Goal: Information Seeking & Learning: Learn about a topic

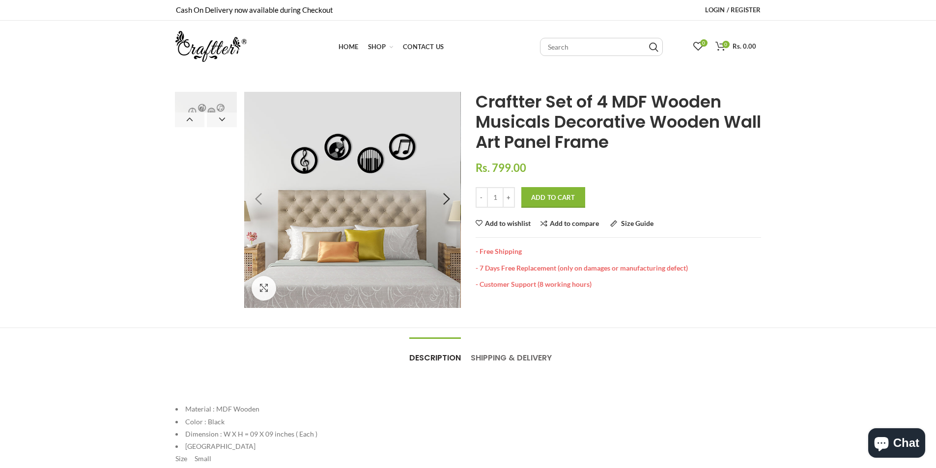
click at [416, 190] on img at bounding box center [352, 200] width 216 height 216
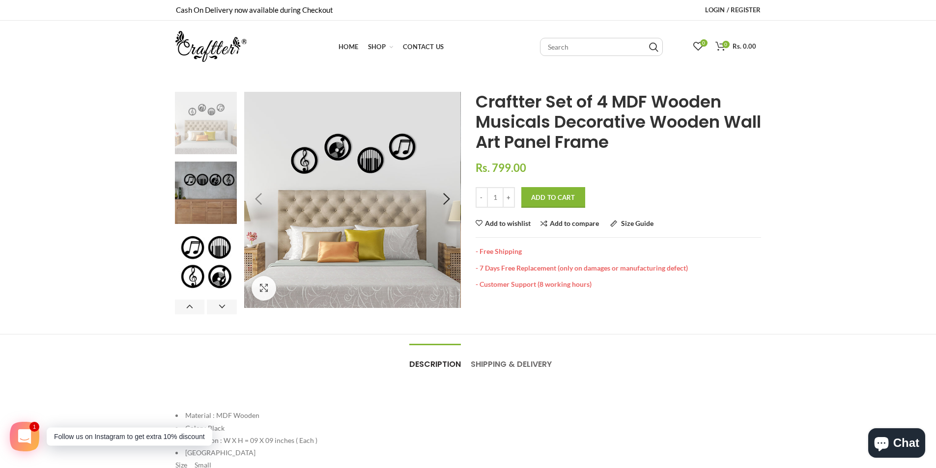
click at [304, 218] on img at bounding box center [525, 137] width 983 height 983
click at [267, 293] on link "Click to enlarge" at bounding box center [293, 288] width 82 height 25
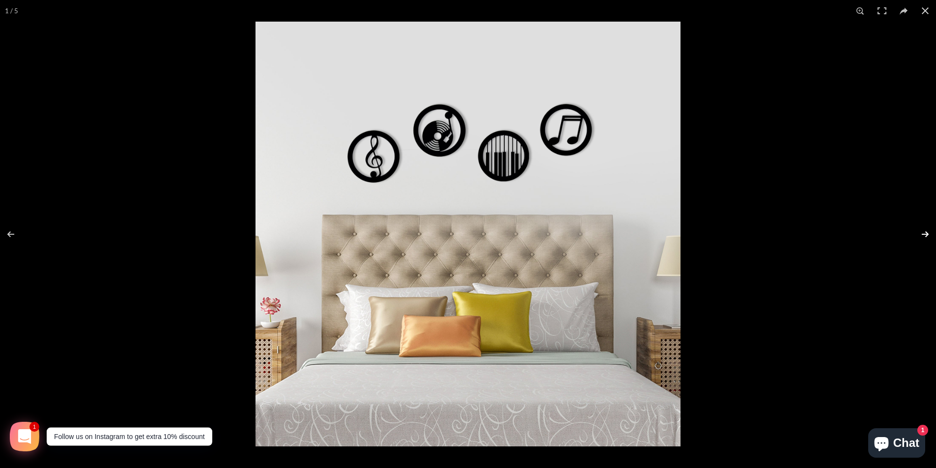
click at [918, 232] on button at bounding box center [919, 234] width 34 height 49
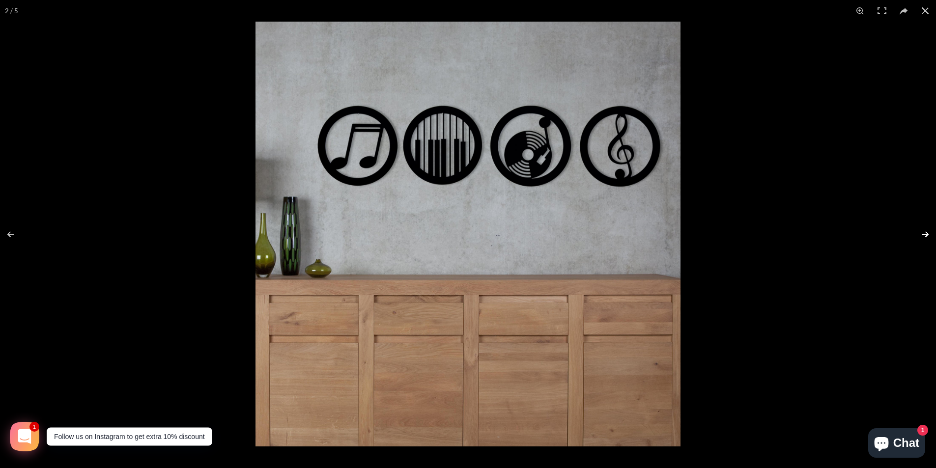
click at [923, 232] on button at bounding box center [919, 234] width 34 height 49
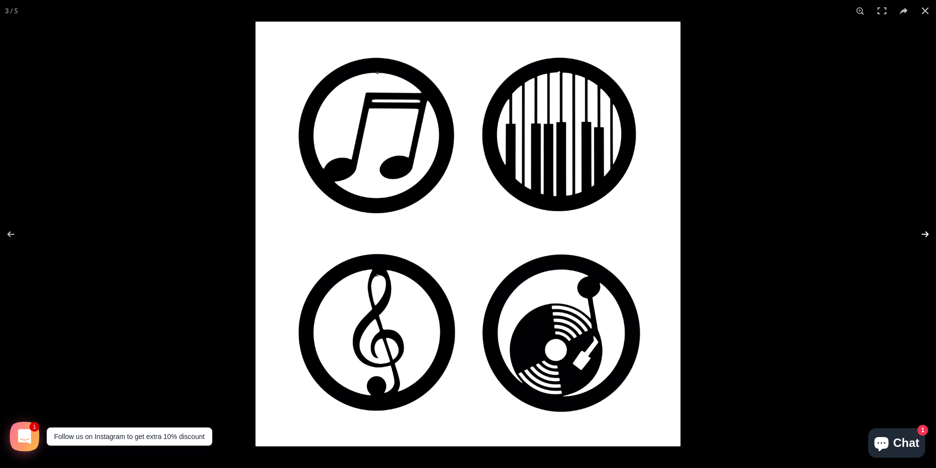
click at [925, 232] on button at bounding box center [919, 234] width 34 height 49
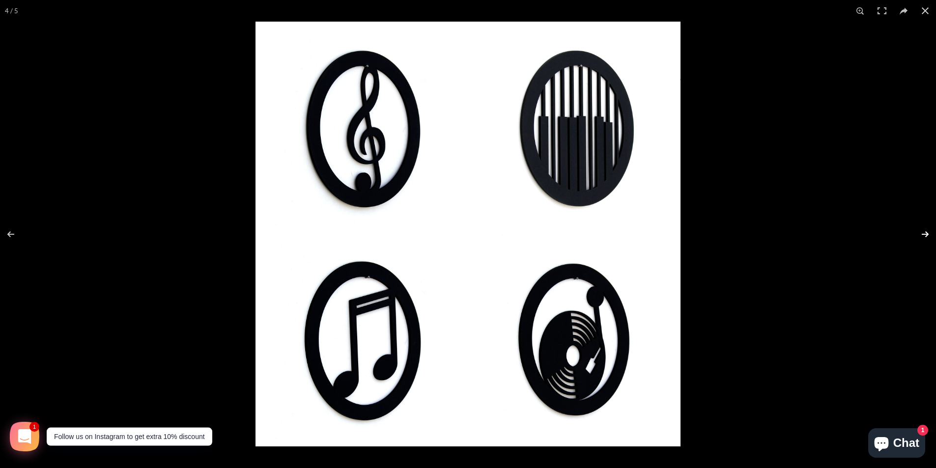
click at [918, 232] on button at bounding box center [919, 234] width 34 height 49
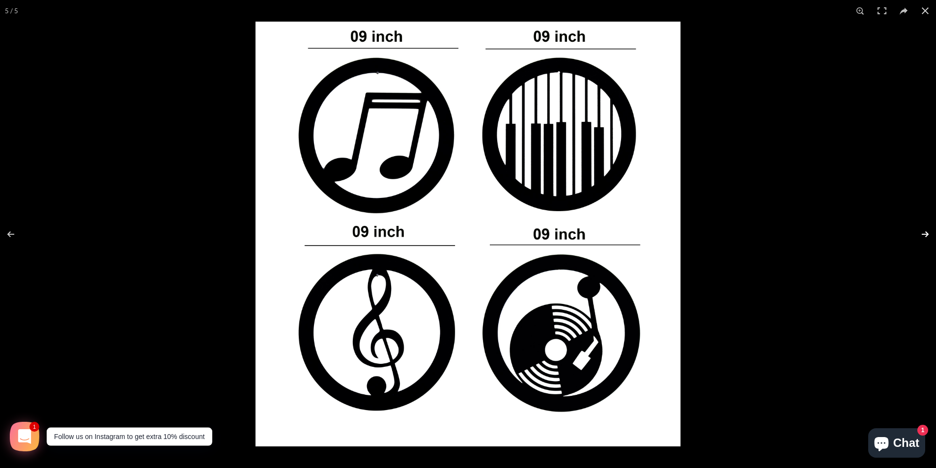
click at [927, 235] on button at bounding box center [919, 234] width 34 height 49
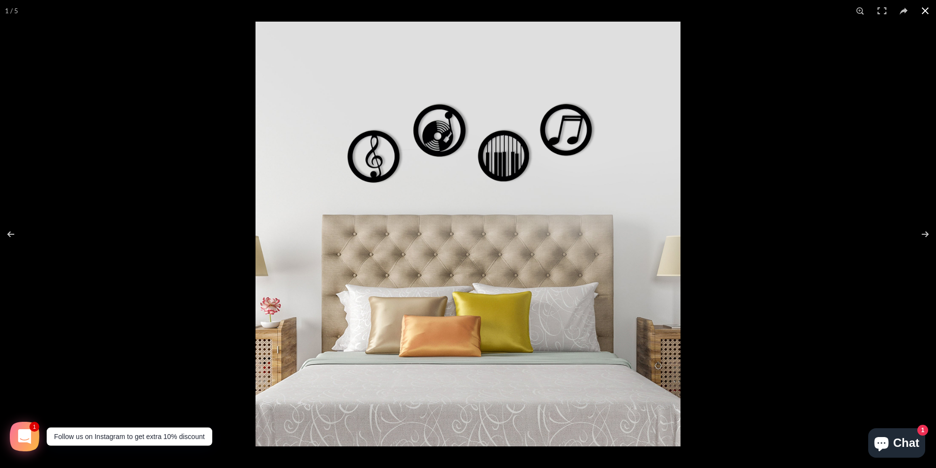
click at [925, 13] on button at bounding box center [926, 11] width 22 height 22
